Goal: Check status: Check status

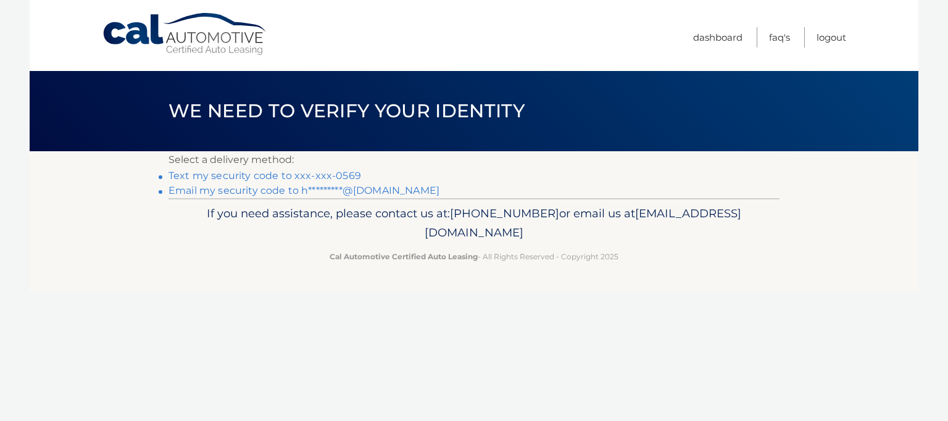
click at [276, 173] on link "Text my security code to xxx-xxx-0569" at bounding box center [264, 176] width 193 height 12
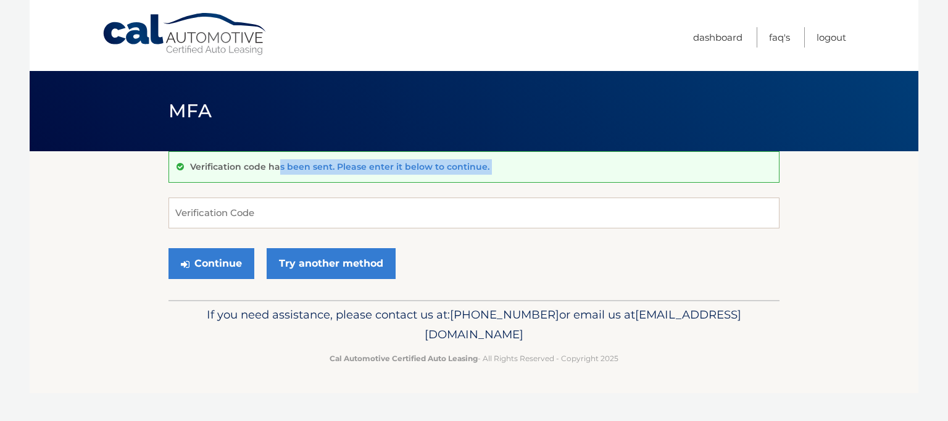
drag, startPoint x: 0, startPoint y: 0, endPoint x: 195, endPoint y: 214, distance: 289.2
click at [195, 214] on div "Verification code has been sent. Please enter it below to continue. Verificatio…" at bounding box center [473, 225] width 611 height 149
click at [195, 214] on input "Verification Code" at bounding box center [473, 213] width 611 height 31
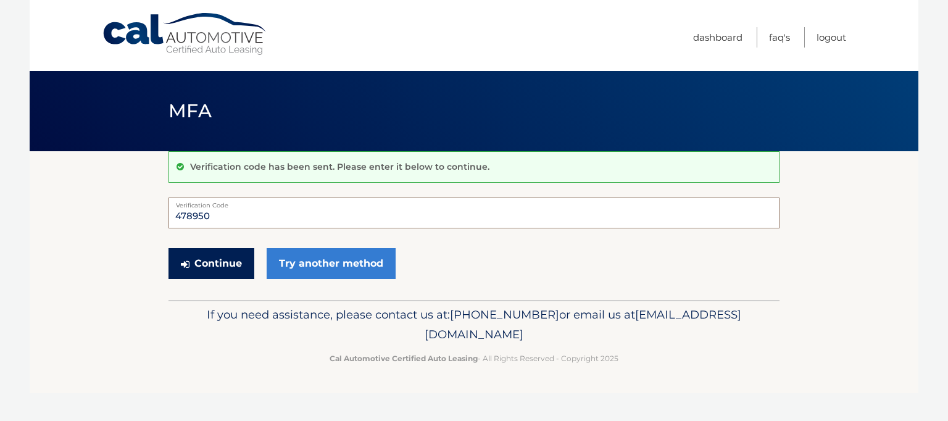
type input "478950"
click at [224, 270] on button "Continue" at bounding box center [211, 263] width 86 height 31
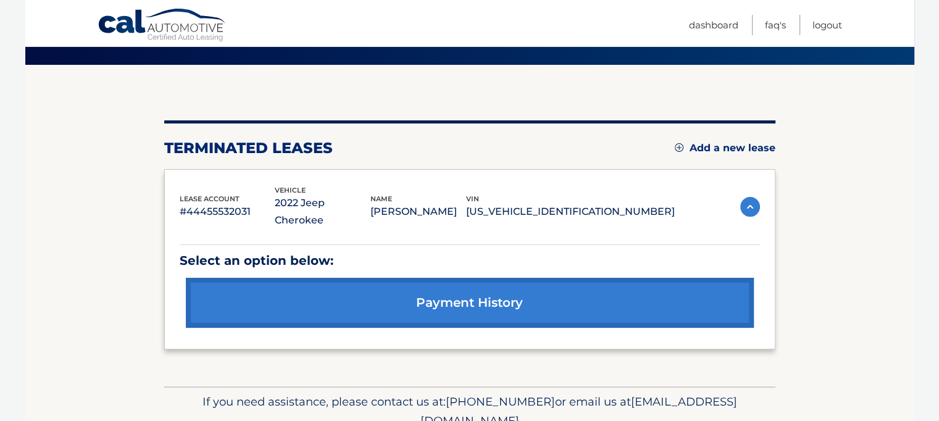
scroll to position [99, 0]
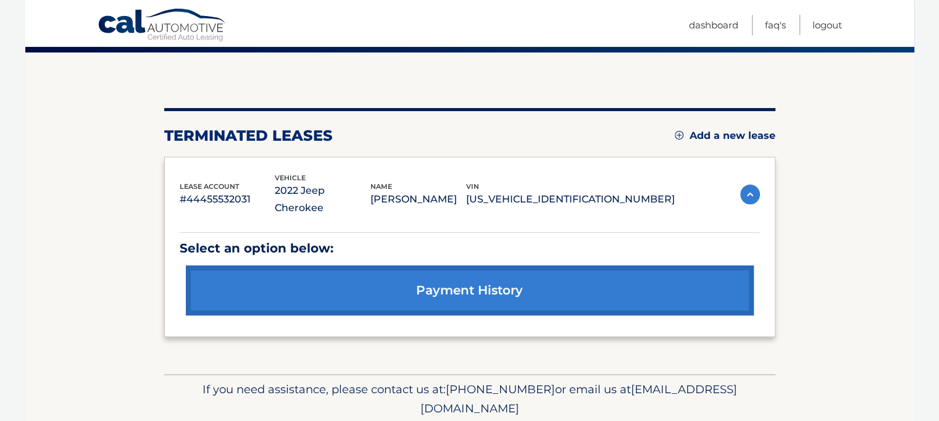
click at [622, 278] on link "payment history" at bounding box center [470, 290] width 568 height 50
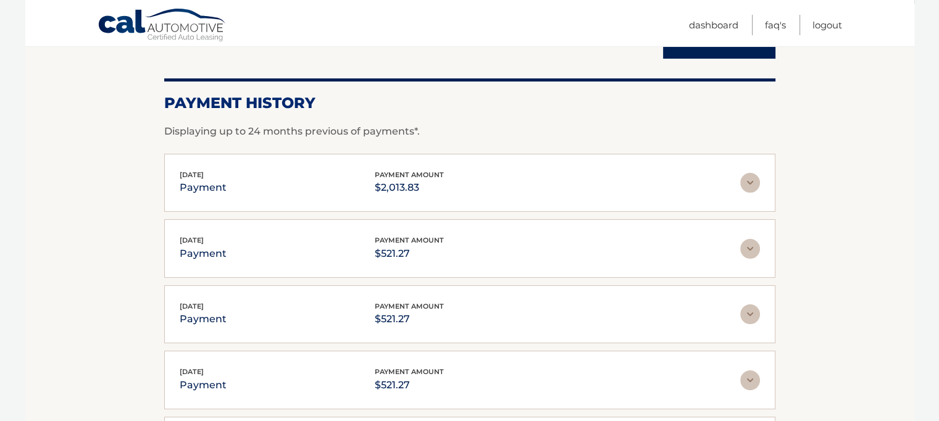
scroll to position [148, 0]
click at [746, 178] on img at bounding box center [750, 182] width 20 height 20
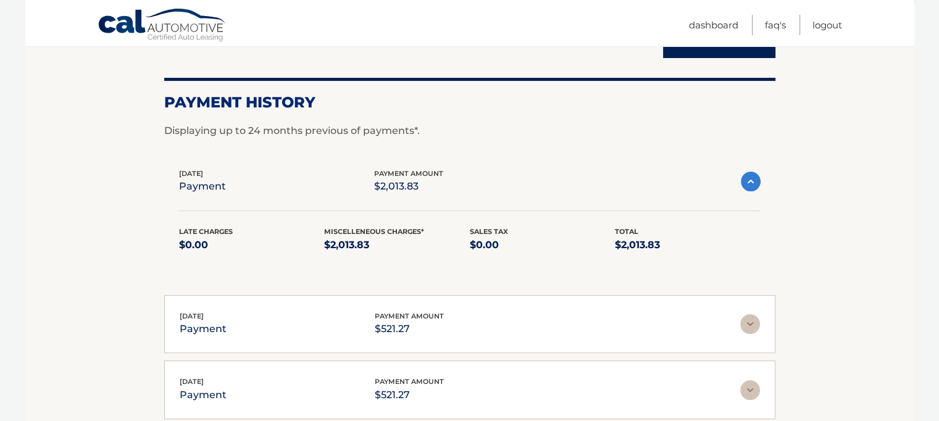
click at [876, 162] on section "Account Details | #44455532031 Back to Dashboard Payment History Displaying up …" at bounding box center [469, 324] width 889 height 643
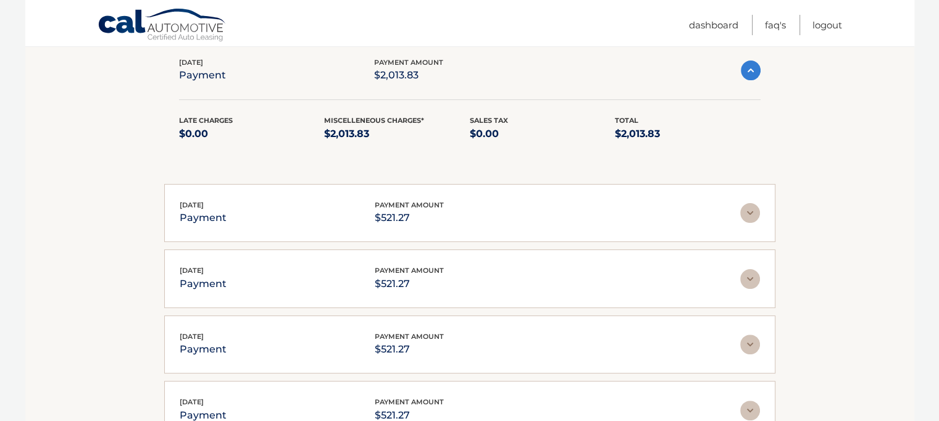
scroll to position [272, 0]
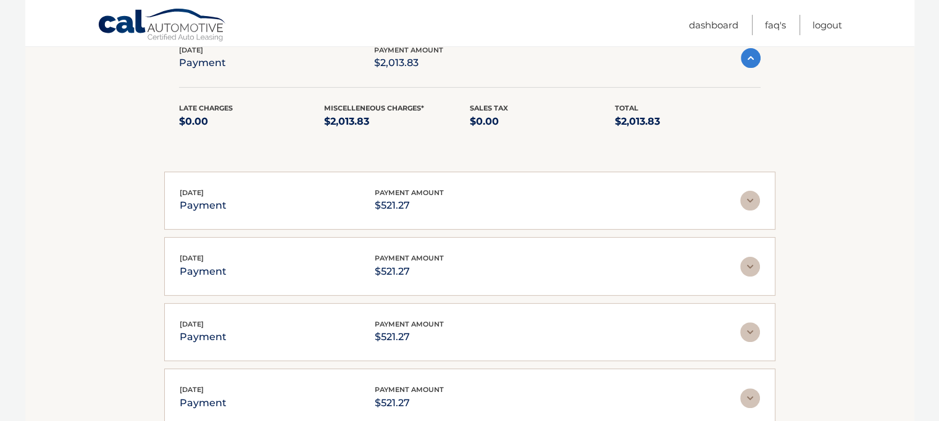
click at [746, 204] on img at bounding box center [750, 201] width 20 height 20
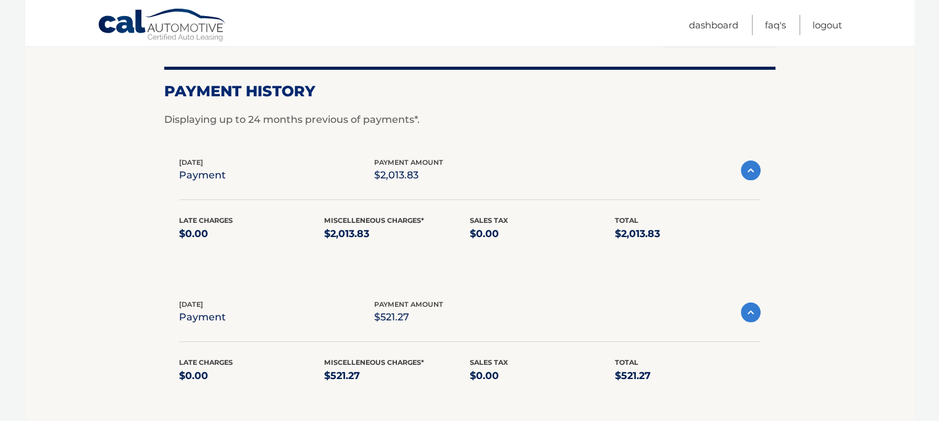
scroll to position [148, 0]
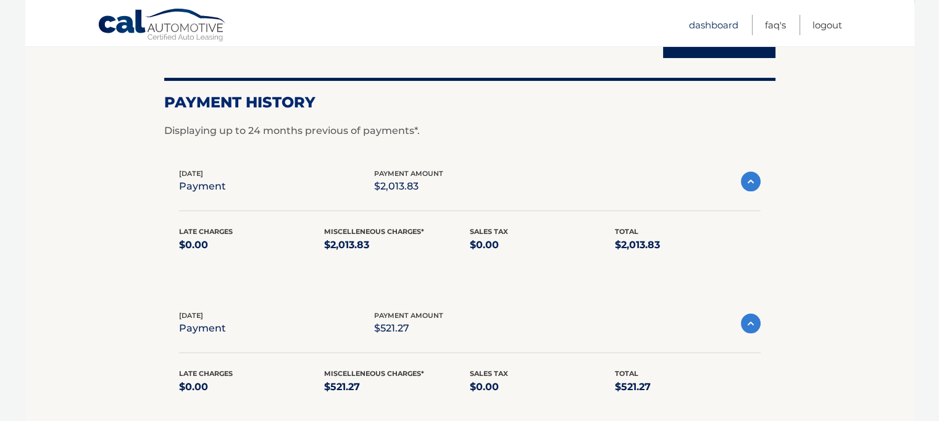
click at [714, 28] on link "Dashboard" at bounding box center [713, 25] width 49 height 20
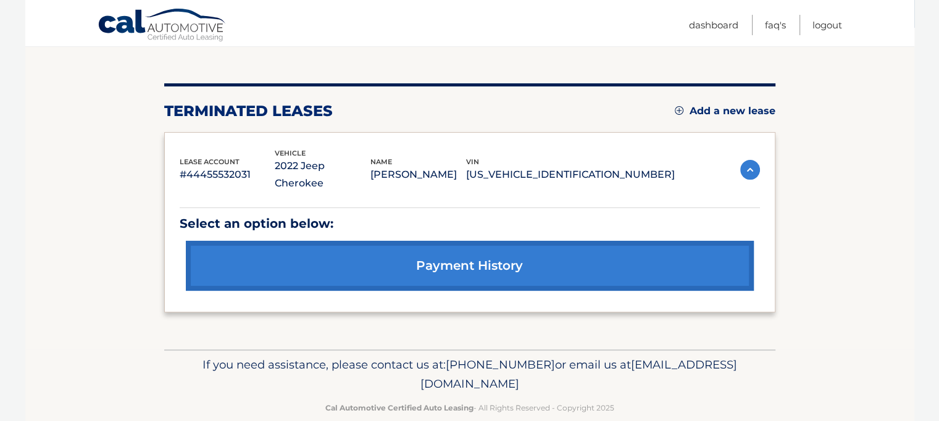
scroll to position [127, 0]
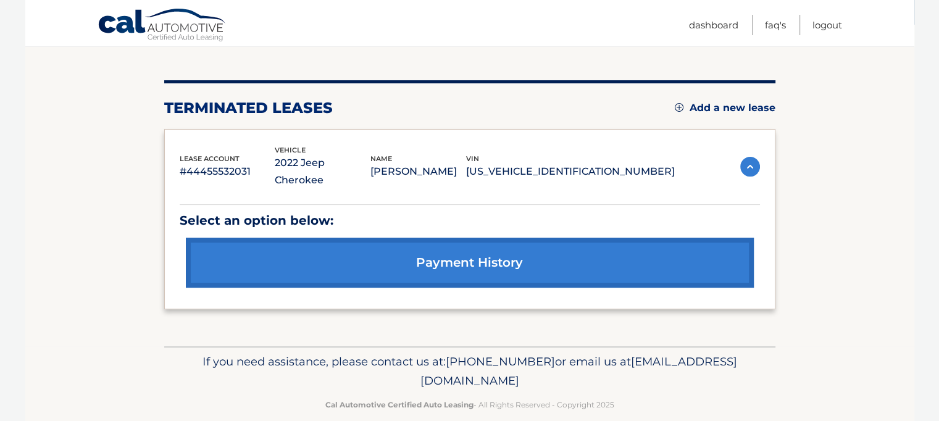
click at [749, 159] on img at bounding box center [750, 167] width 20 height 20
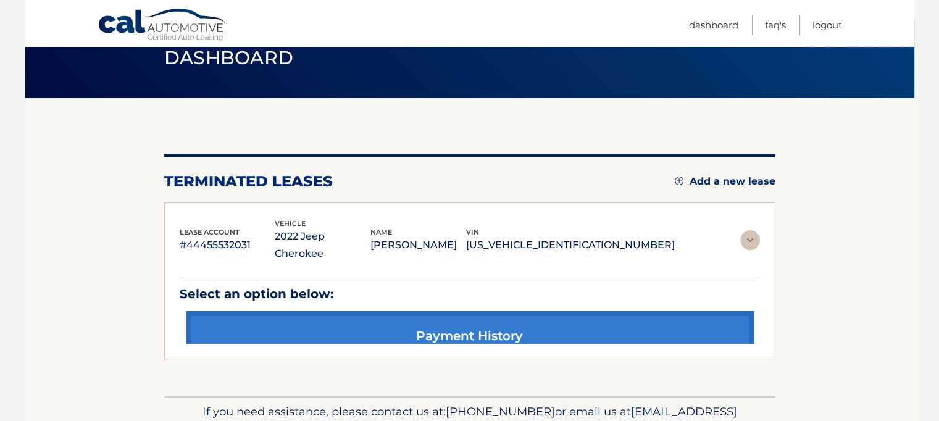
scroll to position [22, 0]
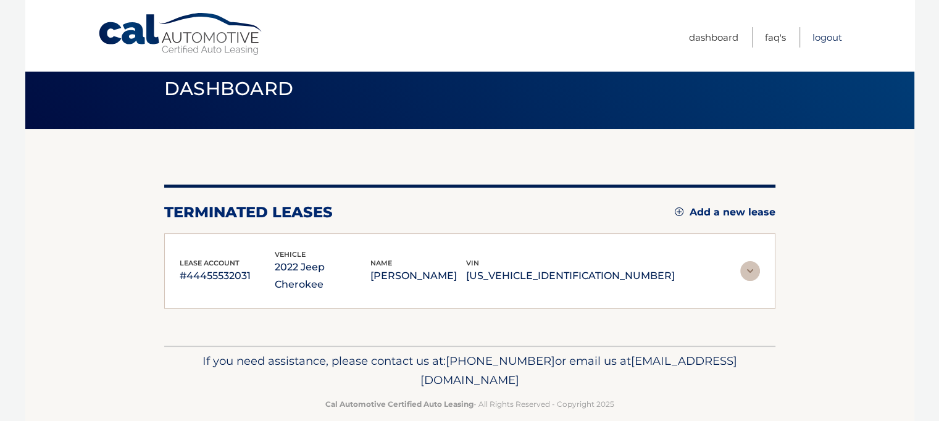
click at [830, 35] on link "Logout" at bounding box center [827, 37] width 30 height 20
